Goal: Task Accomplishment & Management: Use online tool/utility

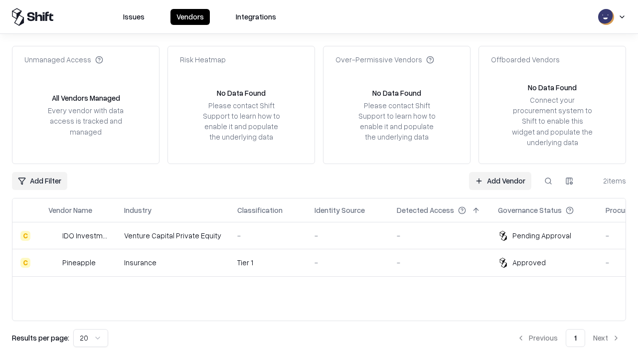
click at [500, 180] on link "Add Vendor" at bounding box center [500, 181] width 62 height 18
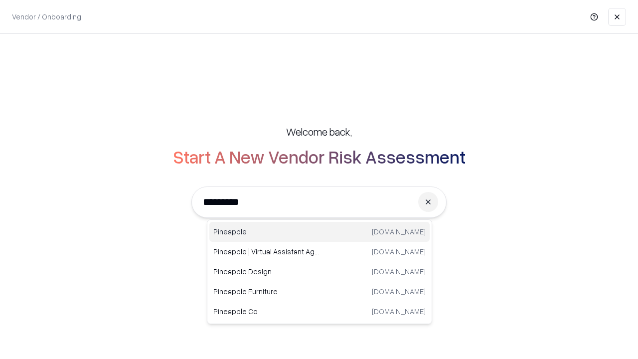
click at [320, 232] on div "Pineapple [DOMAIN_NAME]" at bounding box center [319, 232] width 220 height 20
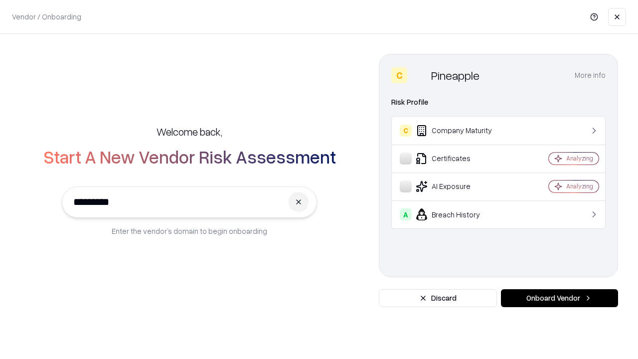
type input "*********"
click at [559, 298] on button "Onboard Vendor" at bounding box center [559, 298] width 117 height 18
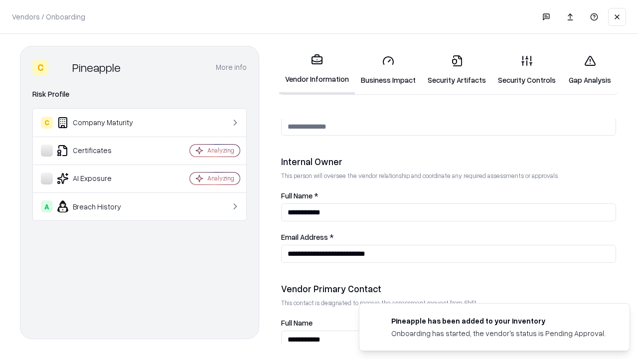
scroll to position [517, 0]
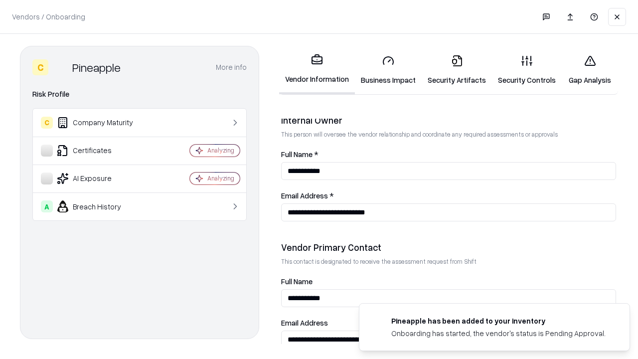
click at [590, 70] on link "Gap Analysis" at bounding box center [590, 70] width 56 height 46
